Goal: Use online tool/utility: Utilize a website feature to perform a specific function

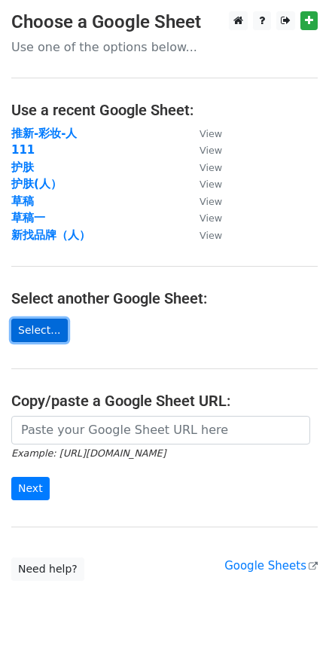
click at [54, 327] on link "Select..." at bounding box center [39, 330] width 57 height 23
click at [42, 330] on link "Select..." at bounding box center [39, 330] width 57 height 23
click at [40, 334] on link "Select..." at bounding box center [39, 330] width 57 height 23
click at [43, 334] on link "Select..." at bounding box center [39, 330] width 57 height 23
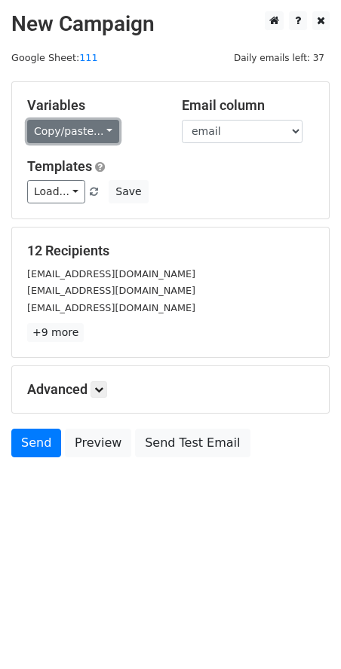
click at [100, 133] on link "Copy/paste..." at bounding box center [73, 131] width 92 height 23
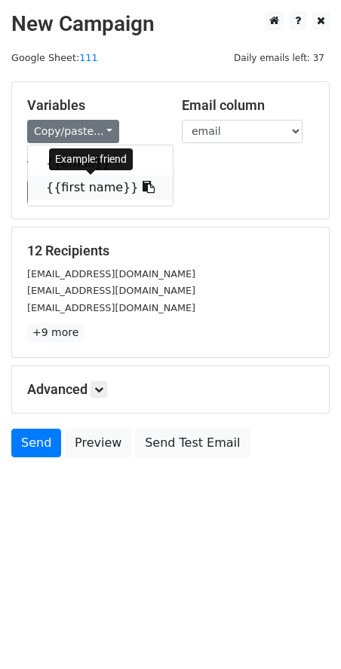
click at [89, 186] on link "{{first name}}" at bounding box center [100, 188] width 145 height 24
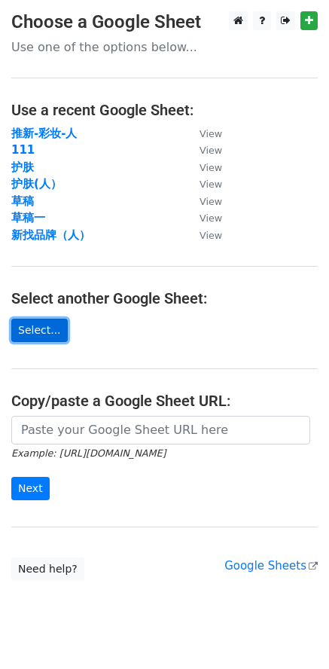
click at [50, 328] on link "Select..." at bounding box center [39, 330] width 57 height 23
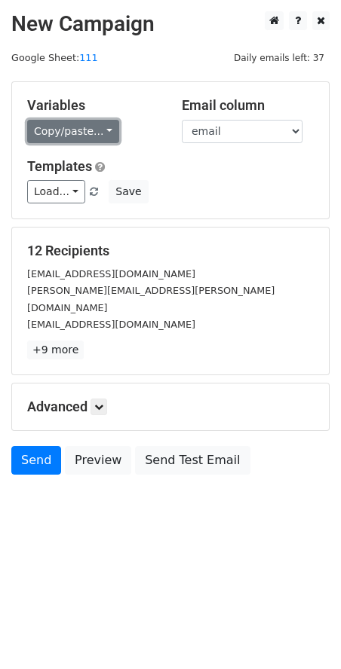
click at [100, 126] on link "Copy/paste..." at bounding box center [73, 131] width 92 height 23
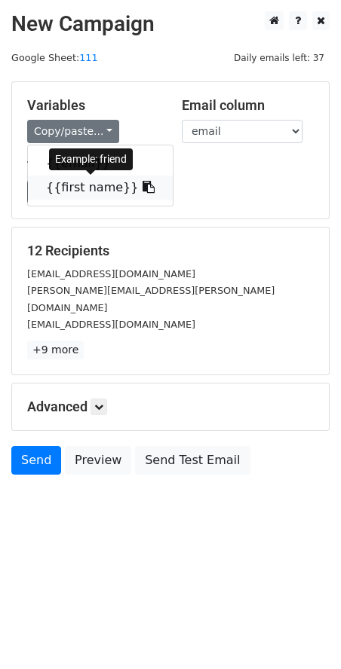
click at [109, 188] on link "{{first name}}" at bounding box center [100, 188] width 145 height 24
